Goal: Information Seeking & Learning: Check status

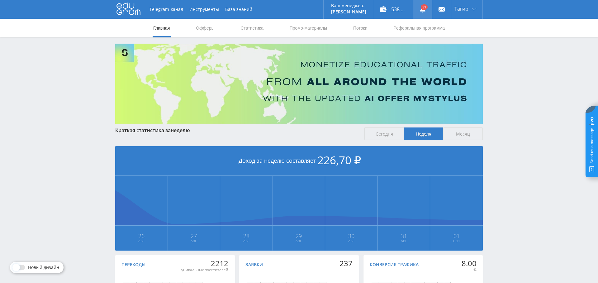
click at [420, 9] on icon at bounding box center [423, 9] width 6 height 6
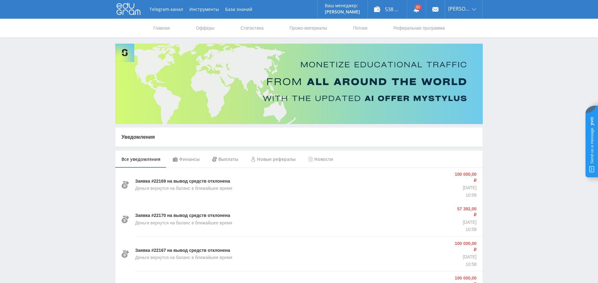
click at [196, 162] on div "Финансы" at bounding box center [186, 158] width 39 height 17
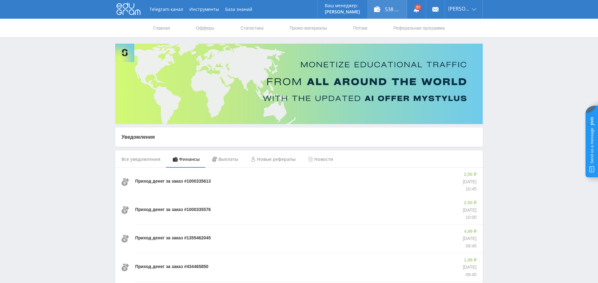
click at [392, 9] on div "538 298,00 ₽" at bounding box center [387, 9] width 39 height 19
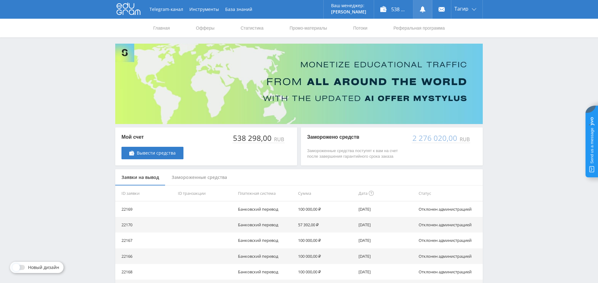
click at [423, 9] on use at bounding box center [423, 9] width 6 height 6
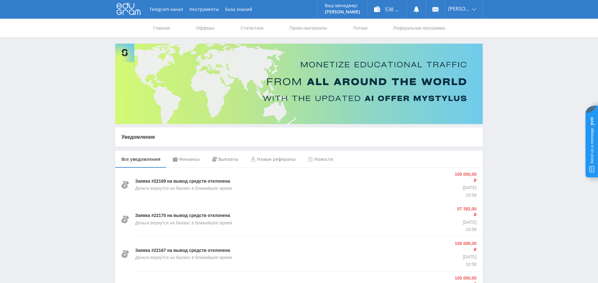
click at [188, 158] on div "Финансы" at bounding box center [186, 158] width 39 height 17
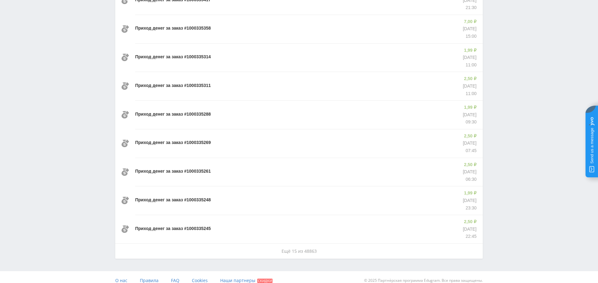
scroll to position [358, 0]
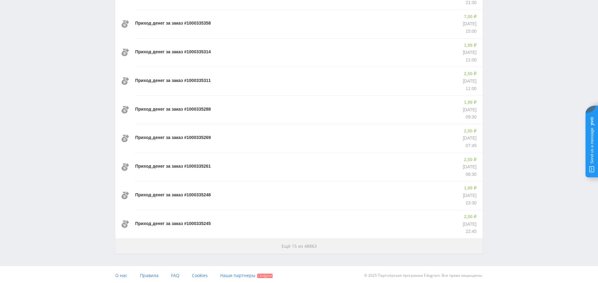
click at [301, 243] on span "Ещё 15 из 48863" at bounding box center [299, 246] width 35 height 6
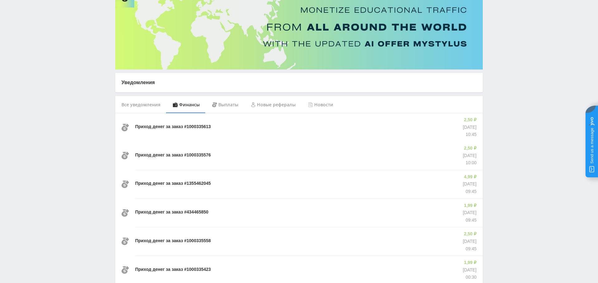
scroll to position [0, 0]
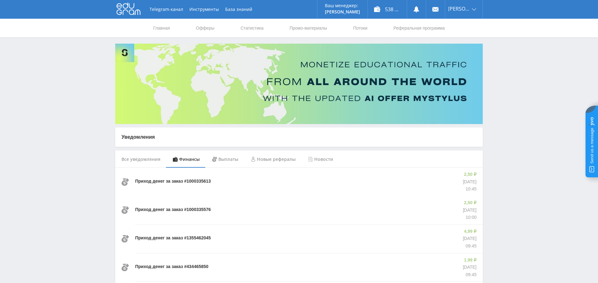
click at [231, 159] on div "Выплаты" at bounding box center [225, 158] width 39 height 17
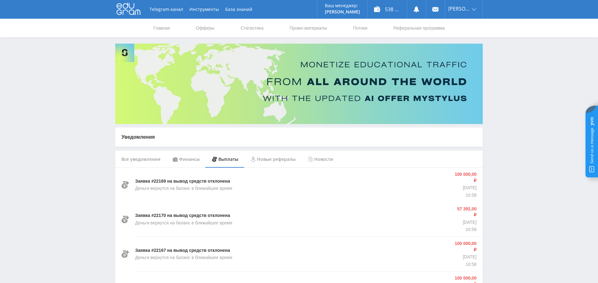
click at [187, 156] on div "Финансы" at bounding box center [186, 158] width 39 height 17
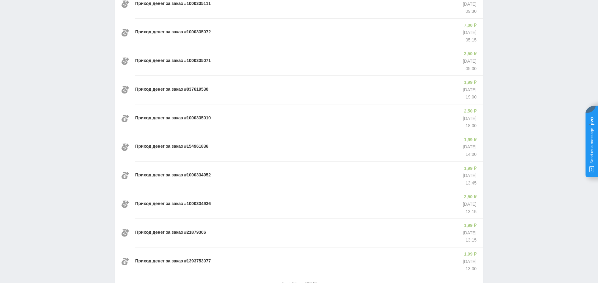
scroll to position [785, 0]
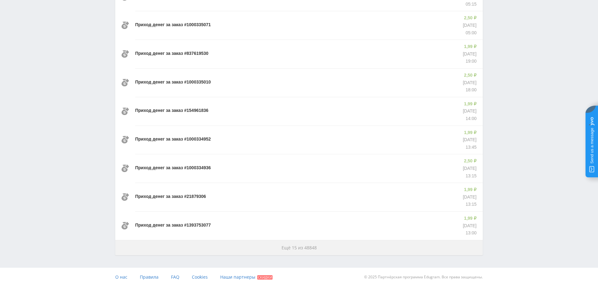
click at [308, 245] on span "Ещё 15 из 48848" at bounding box center [299, 248] width 35 height 6
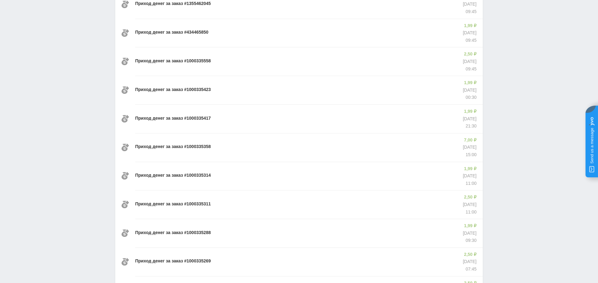
scroll to position [0, 0]
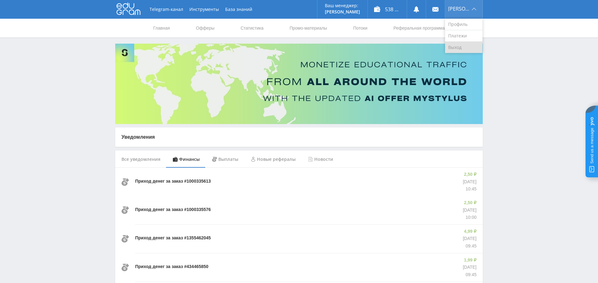
click at [466, 44] on link "Выход" at bounding box center [463, 47] width 37 height 11
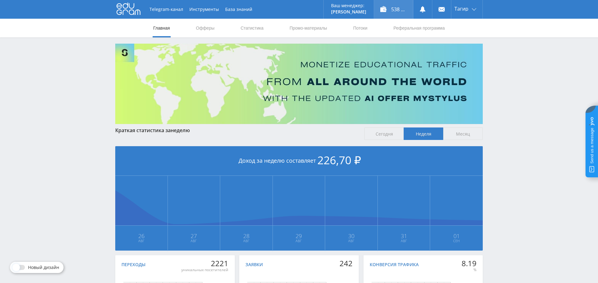
click at [400, 8] on div "538 298,00 ₽" at bounding box center [393, 9] width 39 height 19
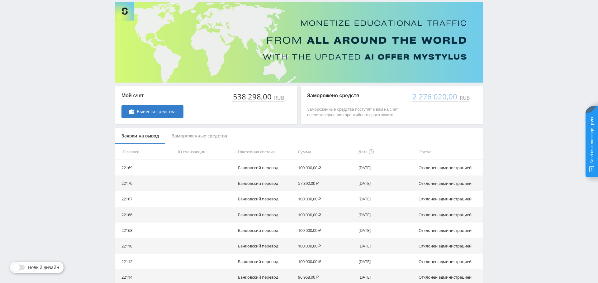
scroll to position [5, 0]
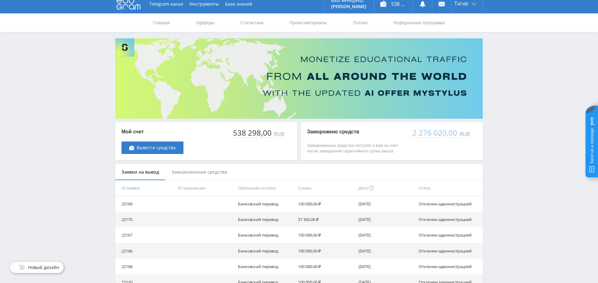
drag, startPoint x: 235, startPoint y: 130, endPoint x: 240, endPoint y: 126, distance: 6.5
click at [234, 130] on div "538 298,00" at bounding box center [252, 132] width 40 height 9
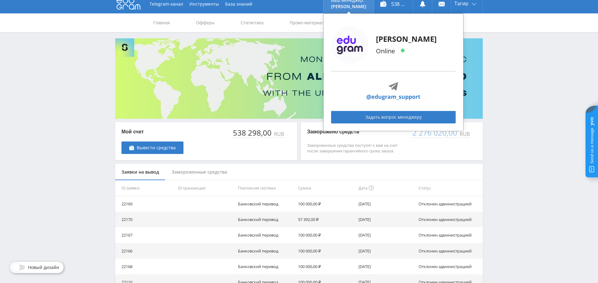
scroll to position [0, 0]
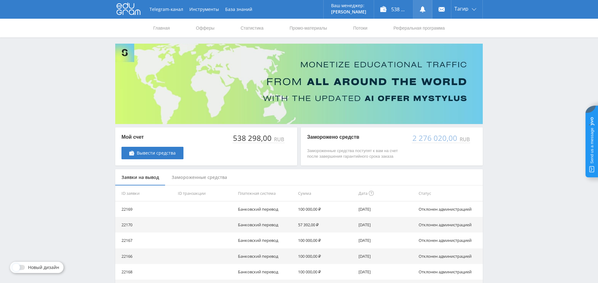
click at [425, 8] on icon at bounding box center [423, 9] width 6 height 6
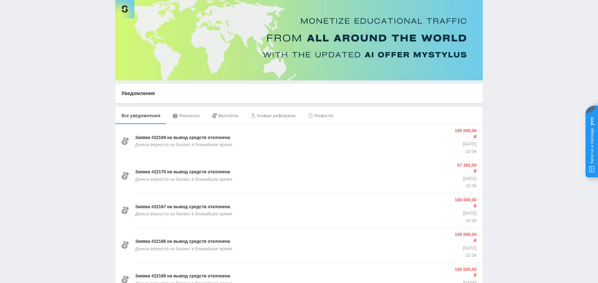
scroll to position [43, 0]
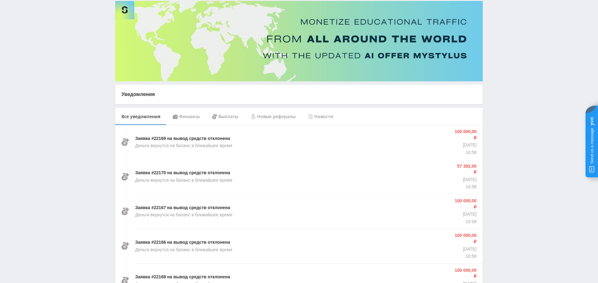
click at [188, 115] on div "Финансы" at bounding box center [186, 116] width 39 height 17
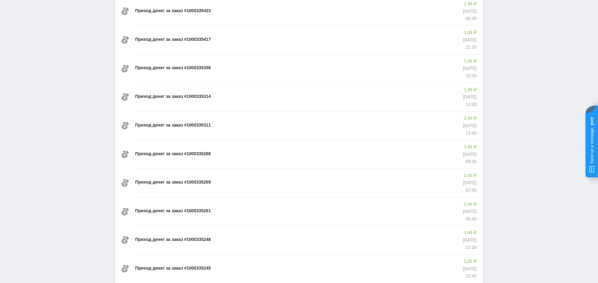
scroll to position [358, 0]
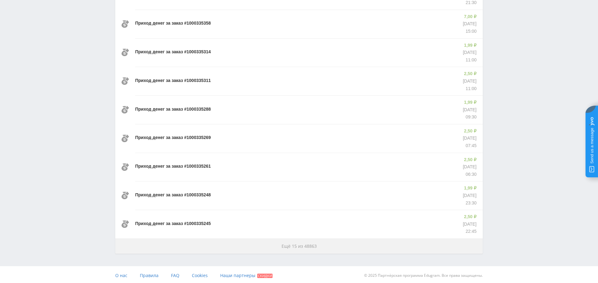
click at [307, 243] on span "Ещё 15 из 48863" at bounding box center [299, 246] width 35 height 6
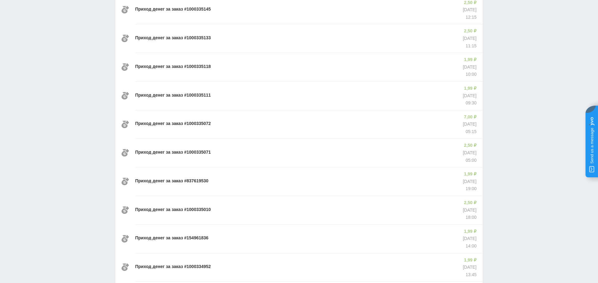
scroll to position [785, 0]
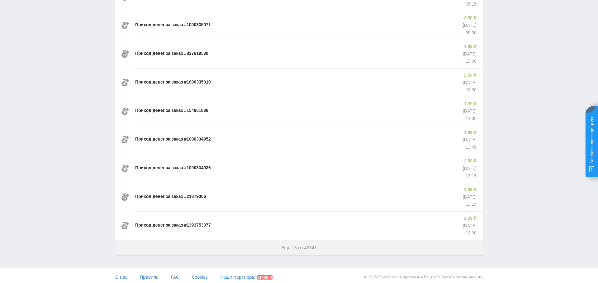
click at [291, 245] on span "Ещё 15 из 48848" at bounding box center [299, 248] width 35 height 6
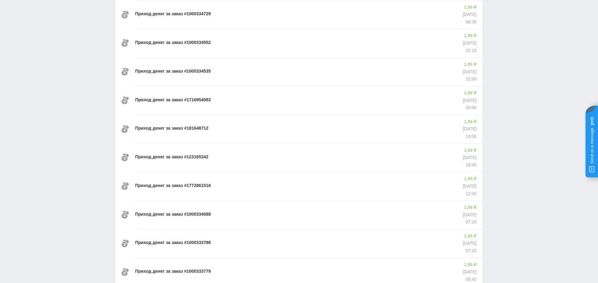
scroll to position [1212, 0]
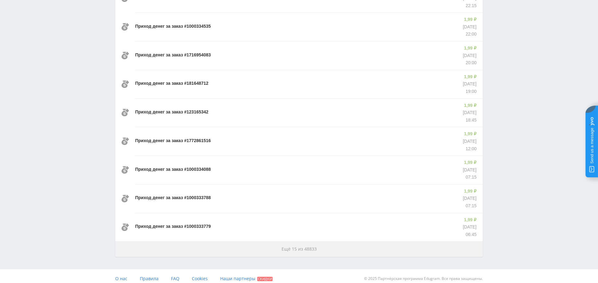
click at [288, 246] on span "Ещё 15 из 48833" at bounding box center [299, 249] width 35 height 6
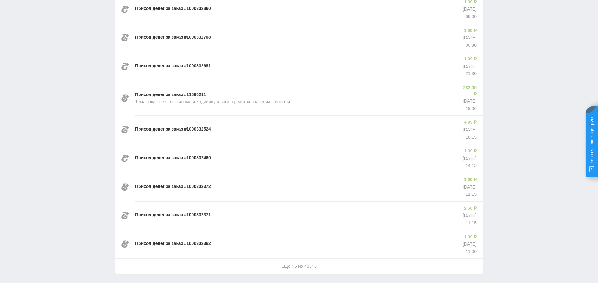
scroll to position [1640, 0]
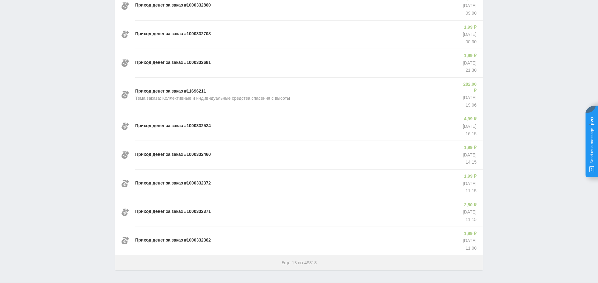
click at [301, 259] on span "Ещё 15 из 48818" at bounding box center [299, 262] width 35 height 6
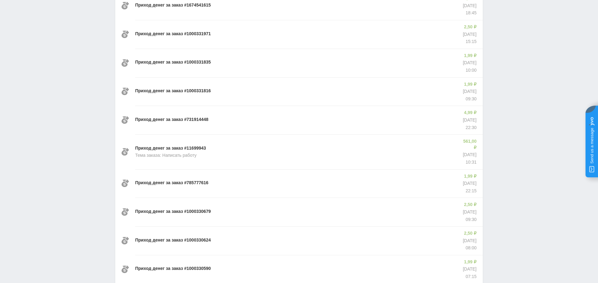
scroll to position [2067, 0]
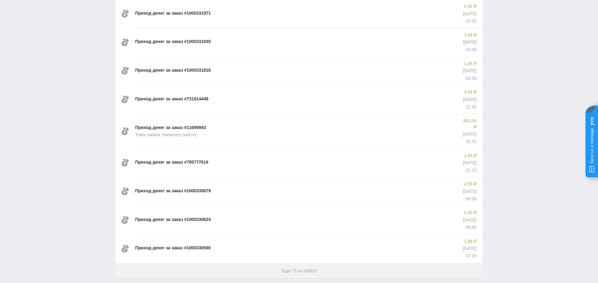
click at [326, 263] on button "Ещё 15 из 48803" at bounding box center [299, 270] width 368 height 15
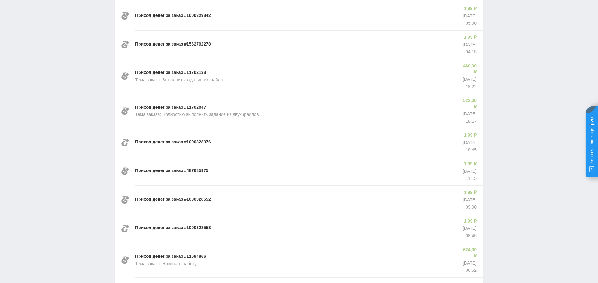
scroll to position [2494, 0]
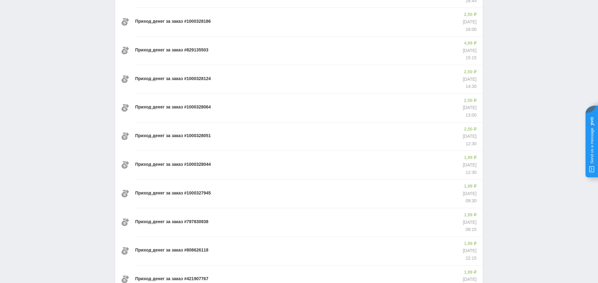
scroll to position [2921, 0]
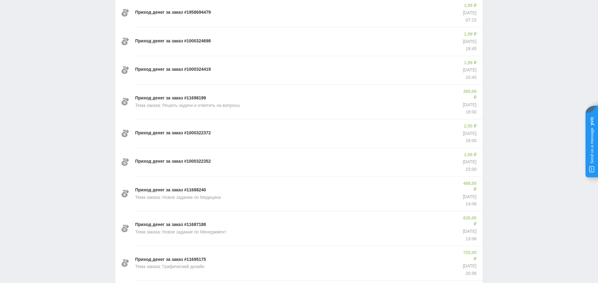
scroll to position [3348, 0]
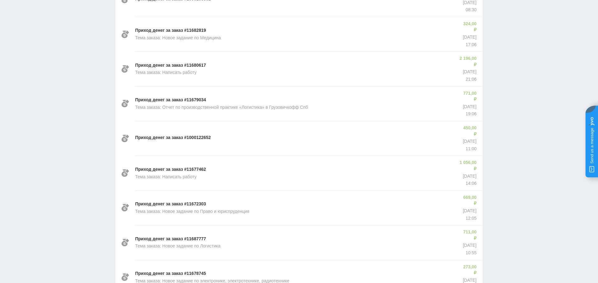
scroll to position [3781, 0]
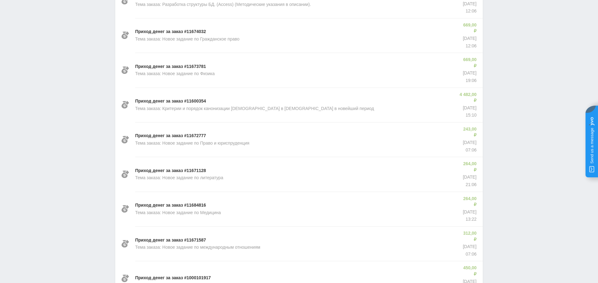
scroll to position [4209, 0]
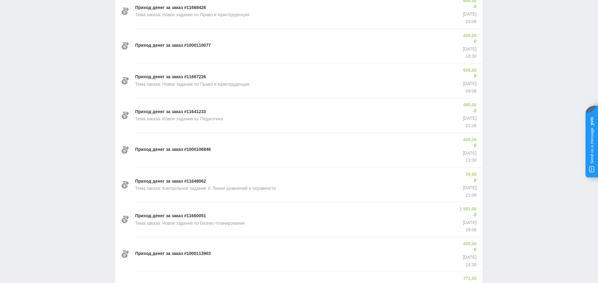
scroll to position [4636, 0]
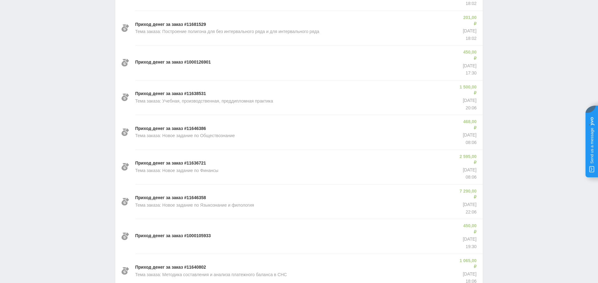
scroll to position [5064, 0]
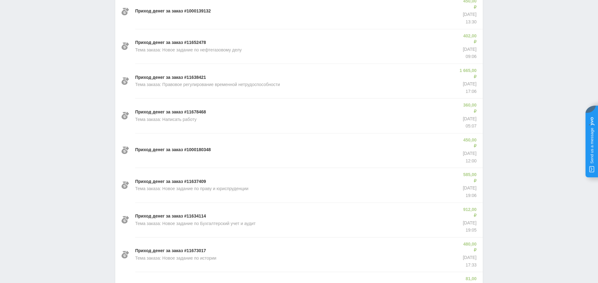
scroll to position [5491, 0]
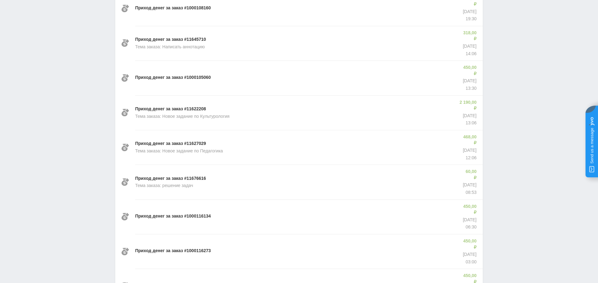
scroll to position [5918, 0]
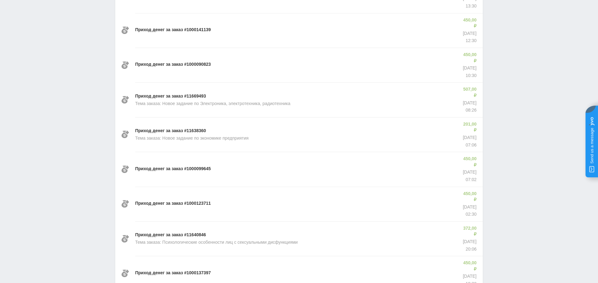
scroll to position [6346, 0]
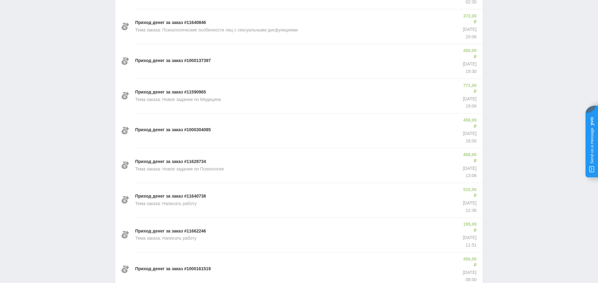
scroll to position [6773, 0]
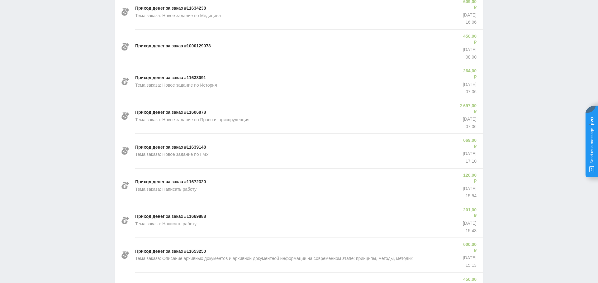
scroll to position [7200, 0]
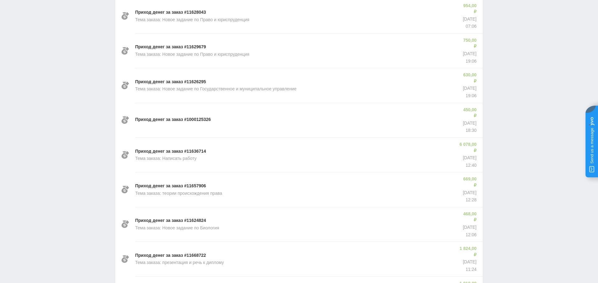
scroll to position [7627, 0]
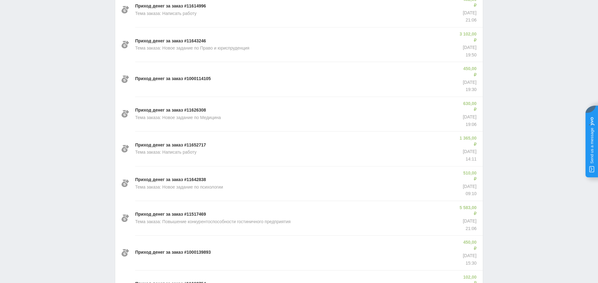
scroll to position [8055, 0]
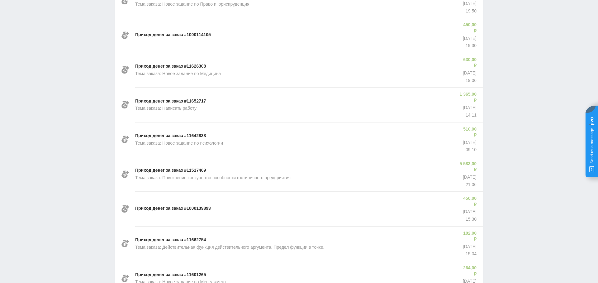
drag, startPoint x: 297, startPoint y: 243, endPoint x: 294, endPoint y: 240, distance: 4.9
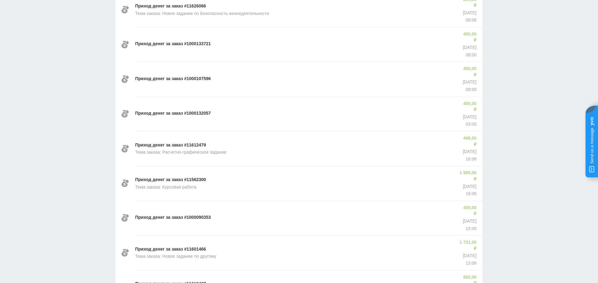
scroll to position [8482, 0]
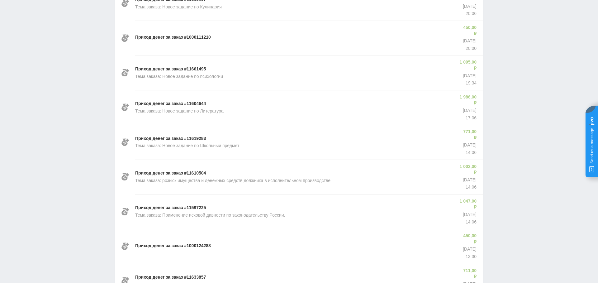
scroll to position [8909, 0]
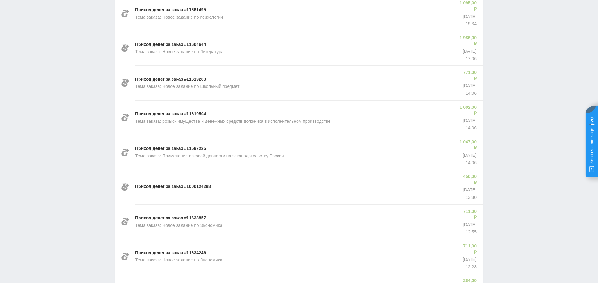
drag, startPoint x: 336, startPoint y: 244, endPoint x: 332, endPoint y: 242, distance: 4.3
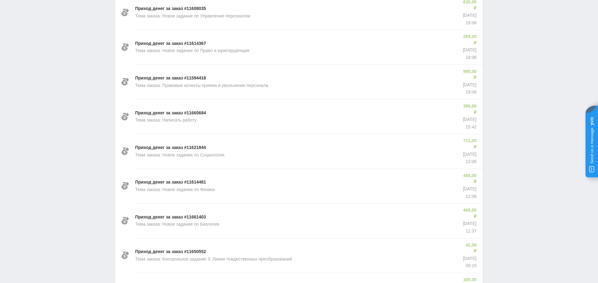
scroll to position [9336, 0]
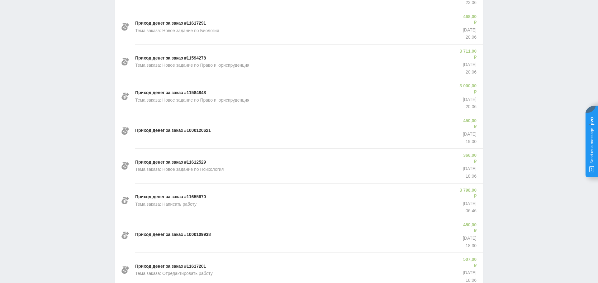
scroll to position [9764, 0]
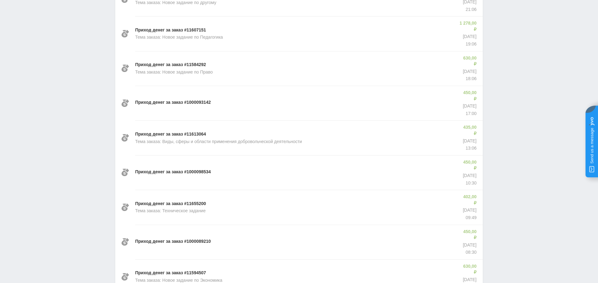
scroll to position [10197, 0]
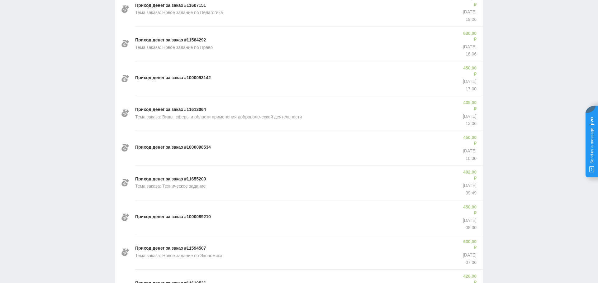
drag, startPoint x: 315, startPoint y: 246, endPoint x: 311, endPoint y: 242, distance: 5.5
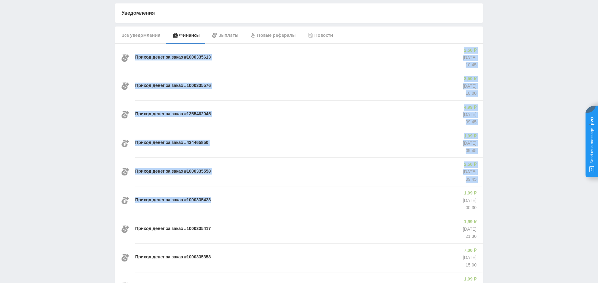
scroll to position [122, 0]
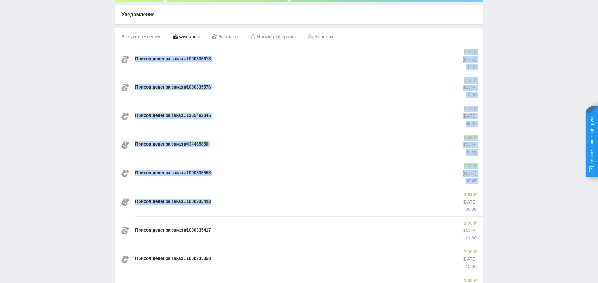
drag, startPoint x: 160, startPoint y: 160, endPoint x: 346, endPoint y: 199, distance: 190.3
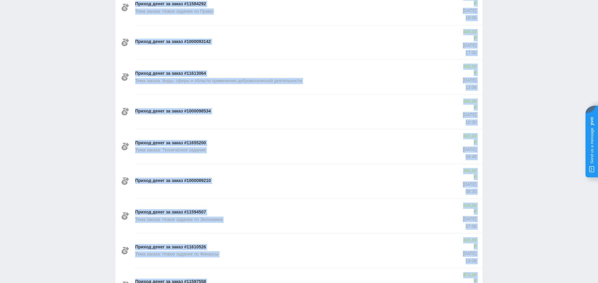
scroll to position [10227, 0]
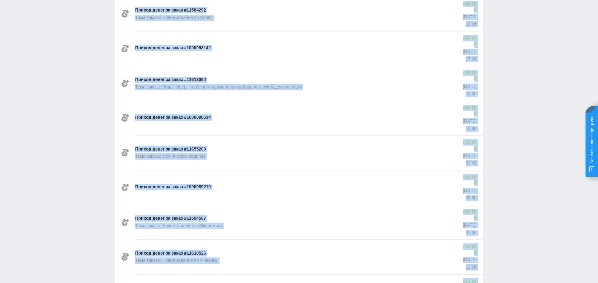
drag, startPoint x: 117, startPoint y: 157, endPoint x: 476, endPoint y: 172, distance: 359.7
copy div "Loremi dolor si ametc #8228259680 5,72 ₽ 34.23.5721 78:63 Adipis elits do eiusm…"
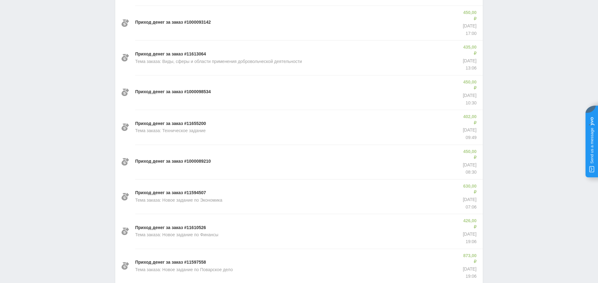
scroll to position [10267, 0]
